Goal: Check status

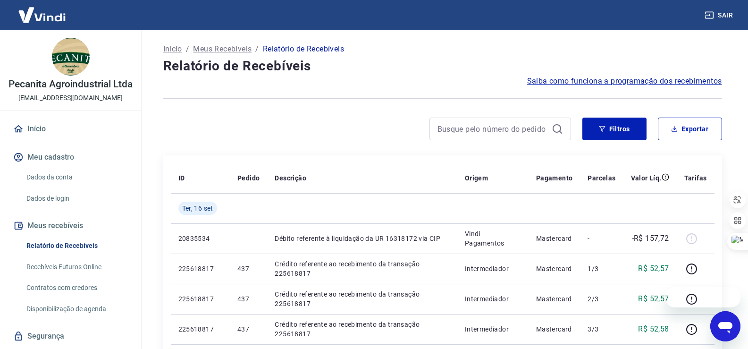
click at [475, 139] on div at bounding box center [500, 128] width 142 height 23
click at [492, 124] on input at bounding box center [492, 129] width 110 height 14
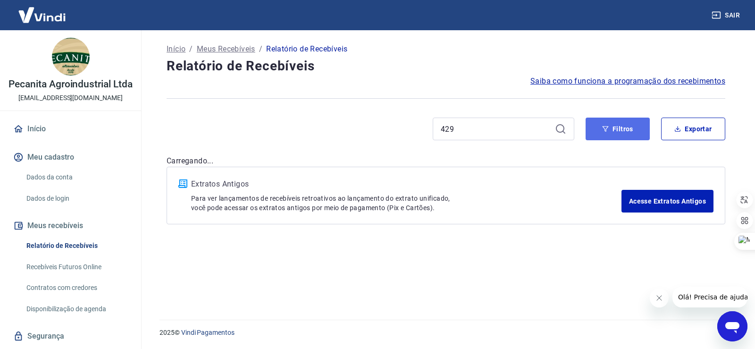
click at [617, 131] on button "Filtros" at bounding box center [618, 128] width 64 height 23
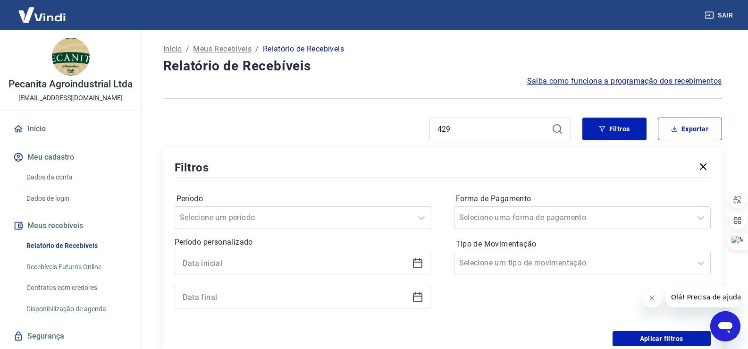
click at [556, 130] on icon at bounding box center [557, 128] width 11 height 11
click at [515, 133] on input "429" at bounding box center [492, 129] width 110 height 14
click at [515, 130] on input "429" at bounding box center [492, 129] width 110 height 14
type input "407"
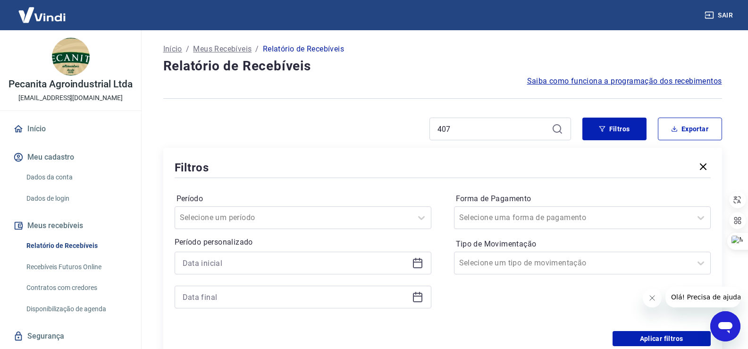
click at [553, 129] on icon at bounding box center [557, 128] width 8 height 8
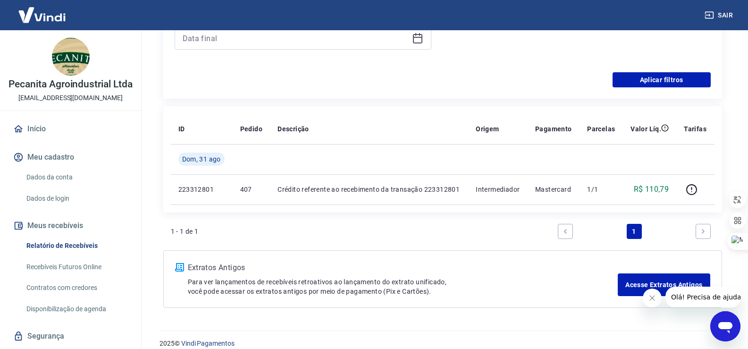
scroll to position [269, 0]
